Goal: Find specific page/section: Find specific page/section

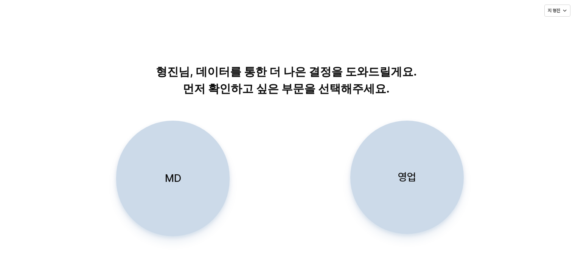
click at [277, 143] on div "영업" at bounding box center [407, 177] width 107 height 113
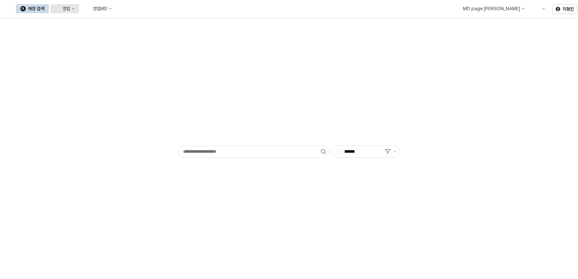
click at [79, 4] on button "영업" at bounding box center [64, 8] width 29 height 9
click at [144, 40] on div "매장상세 현황" at bounding box center [148, 36] width 60 height 12
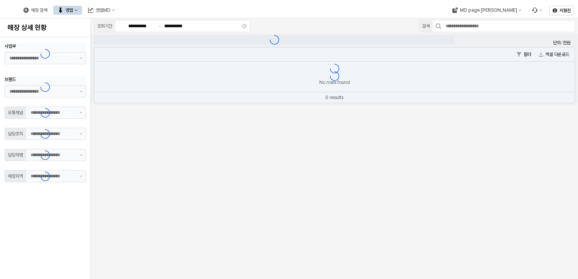
type input "**"
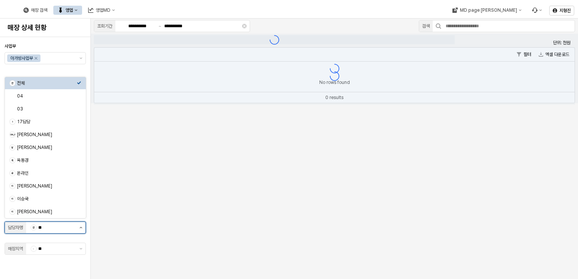
click at [78, 143] on button "제안 사항 표시" at bounding box center [80, 227] width 9 height 11
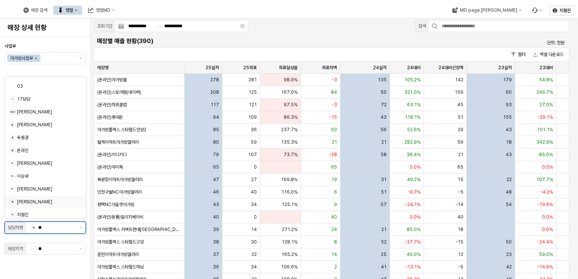
scroll to position [25, 0]
click at [33, 143] on div "지형진" at bounding box center [47, 212] width 60 height 6
type input "***"
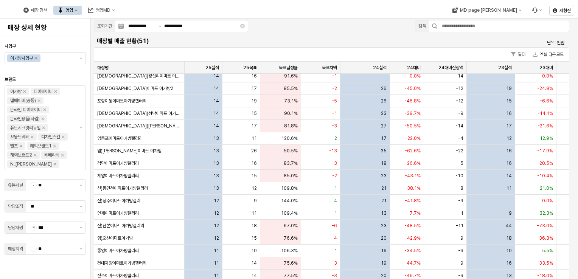
scroll to position [194, 0]
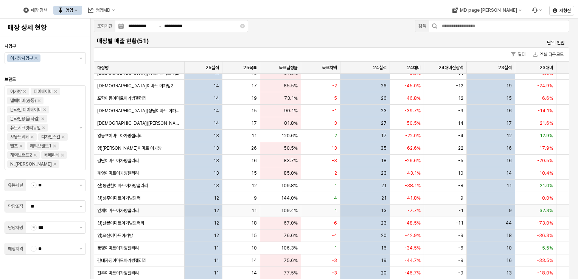
click at [172, 143] on div "연제이마트아가방갤러리" at bounding box center [139, 211] width 90 height 12
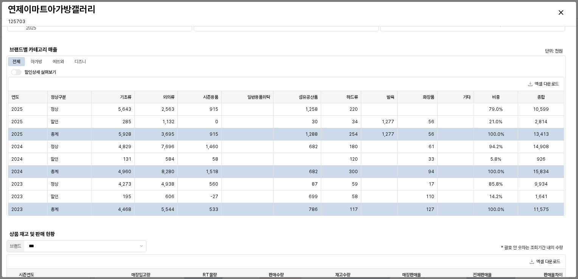
scroll to position [518, 0]
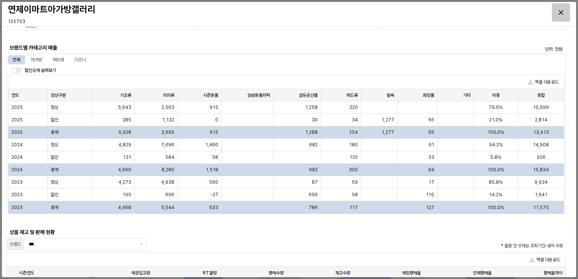
click at [277, 10] on icon "Close" at bounding box center [561, 12] width 5 height 5
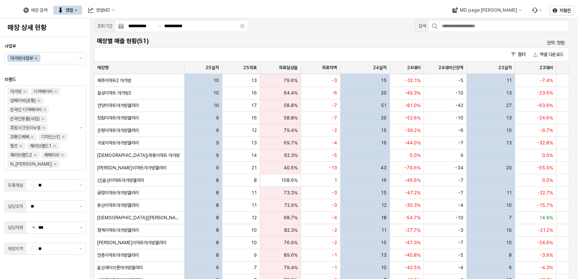
scroll to position [401, 0]
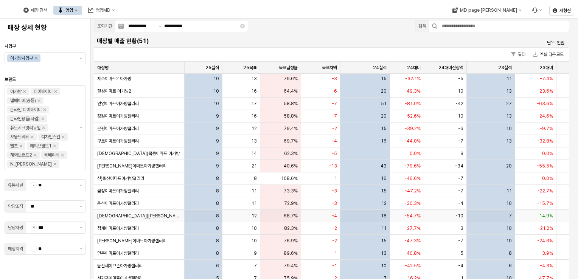
click at [150, 143] on div "[DEMOGRAPHIC_DATA])[PERSON_NAME]이마트" at bounding box center [139, 216] width 90 height 12
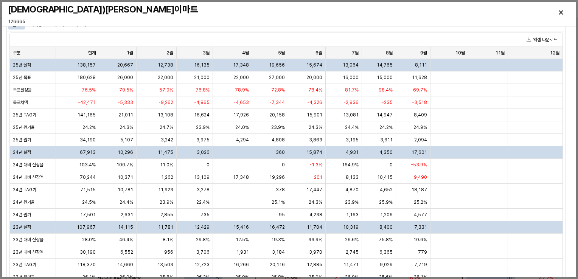
scroll to position [0, 0]
